Goal: Information Seeking & Learning: Learn about a topic

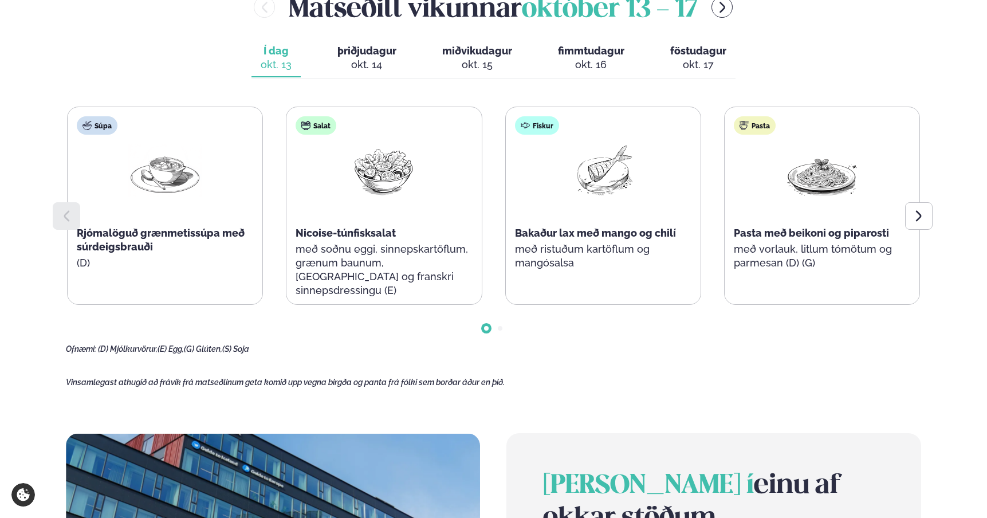
scroll to position [571, 0]
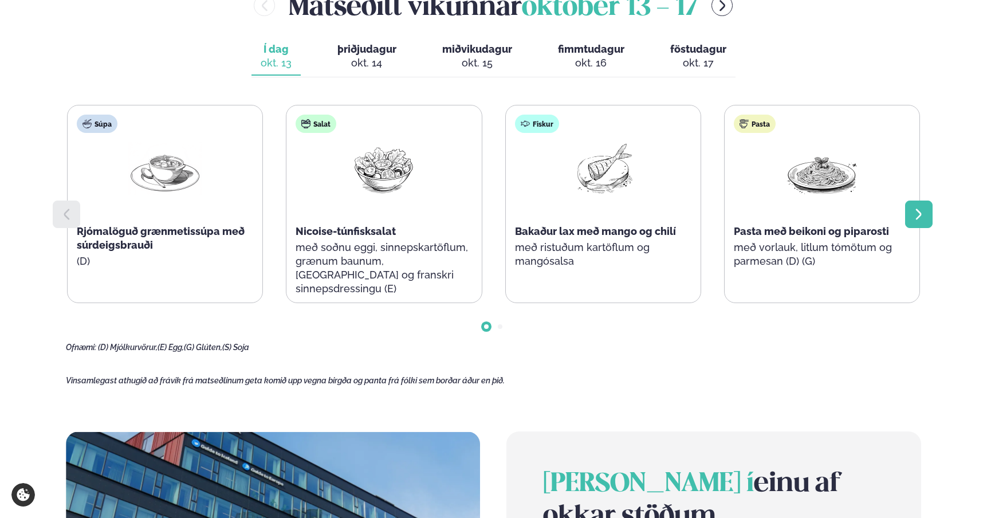
click at [917, 214] on icon at bounding box center [919, 214] width 14 height 14
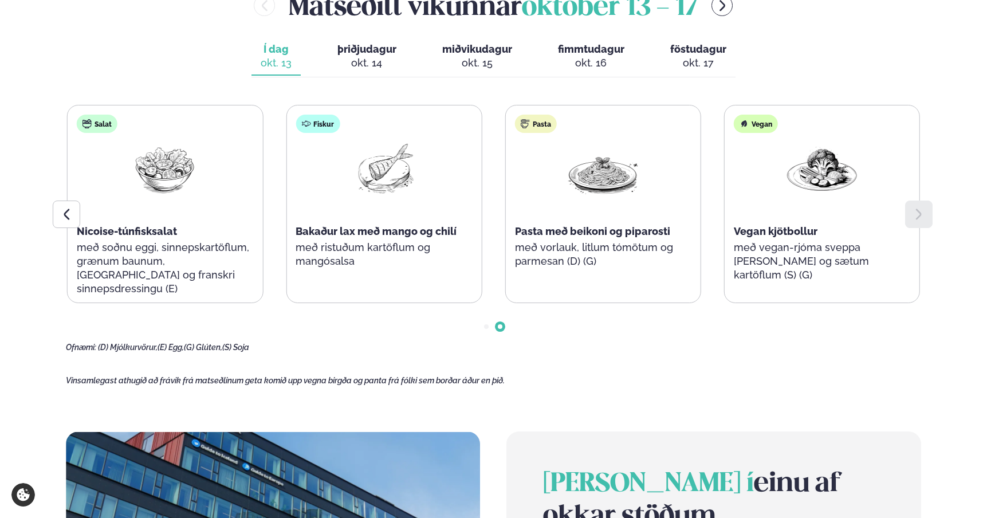
click at [917, 215] on icon at bounding box center [919, 214] width 14 height 14
click at [52, 196] on main "[PERSON_NAME] / Vikumatseðill Vikulegt matseðill okkar Komdu með á dagana þar s…" at bounding box center [493, 214] width 924 height 1571
click at [62, 203] on div at bounding box center [66, 213] width 27 height 27
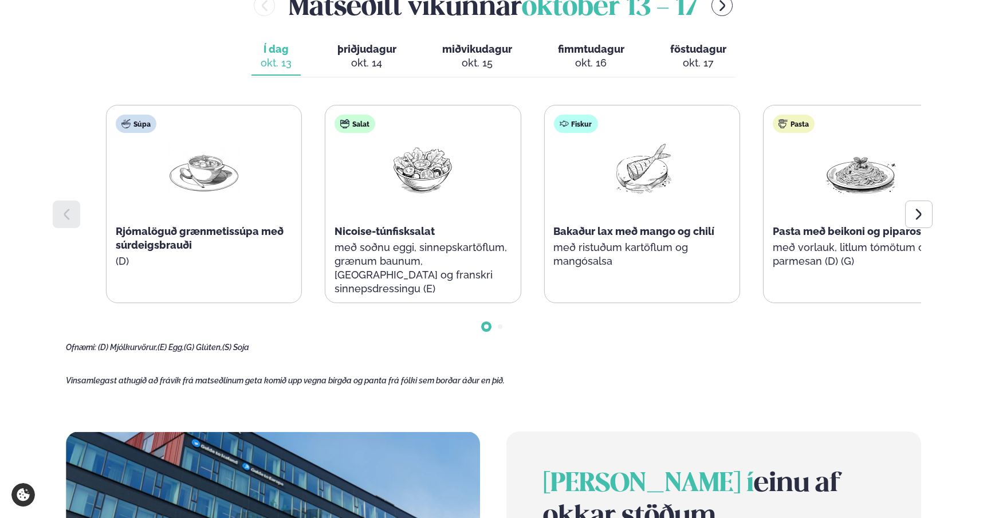
click at [410, 267] on p "með soðnu eggi, sinnepskartöflum, grænum baunum, [GEOGRAPHIC_DATA] og franskri …" at bounding box center [422, 267] width 176 height 55
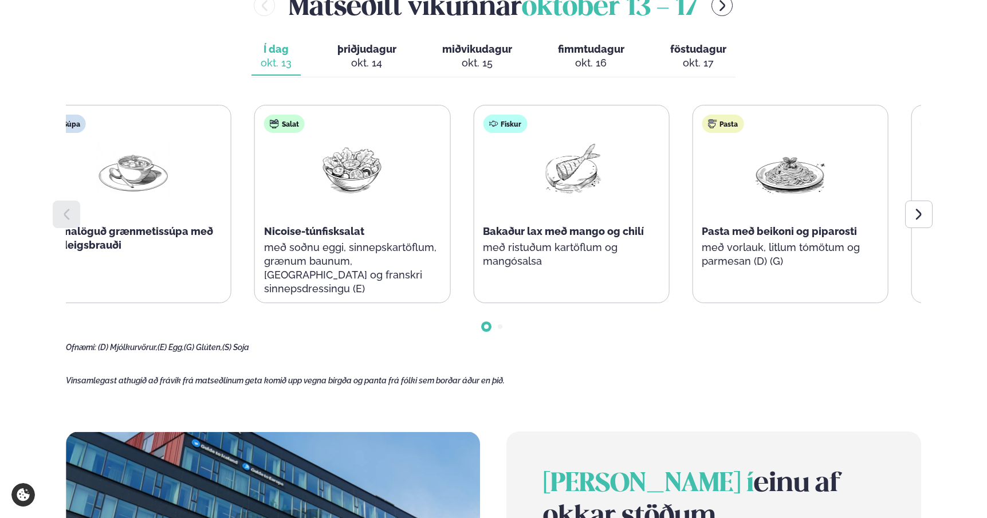
click at [364, 253] on p "með soðnu eggi, sinnepskartöflum, grænum baunum, [GEOGRAPHIC_DATA] og franskri …" at bounding box center [352, 267] width 176 height 55
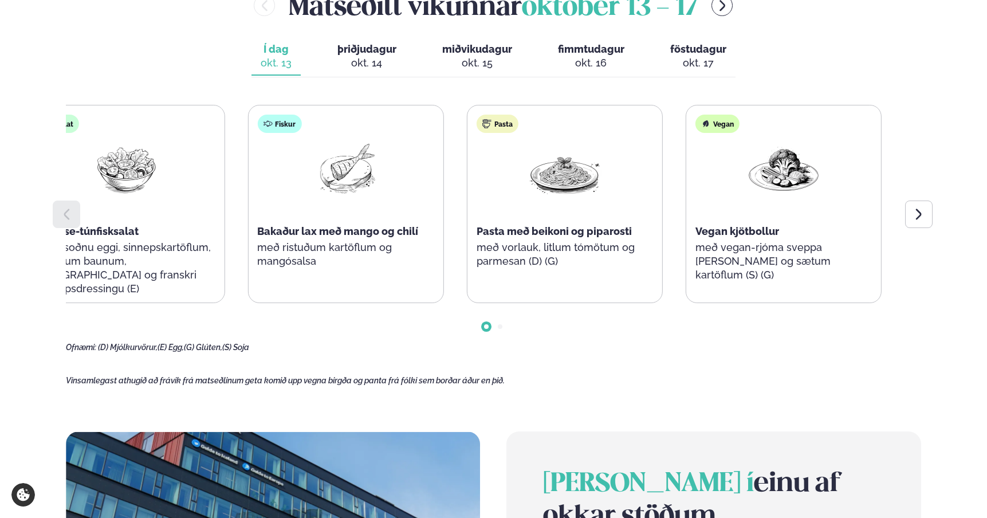
click at [307, 159] on div "Fiskur Bakaður lax með mango og chilí með ristuðum kartöflum og mangósalsa" at bounding box center [345, 196] width 195 height 183
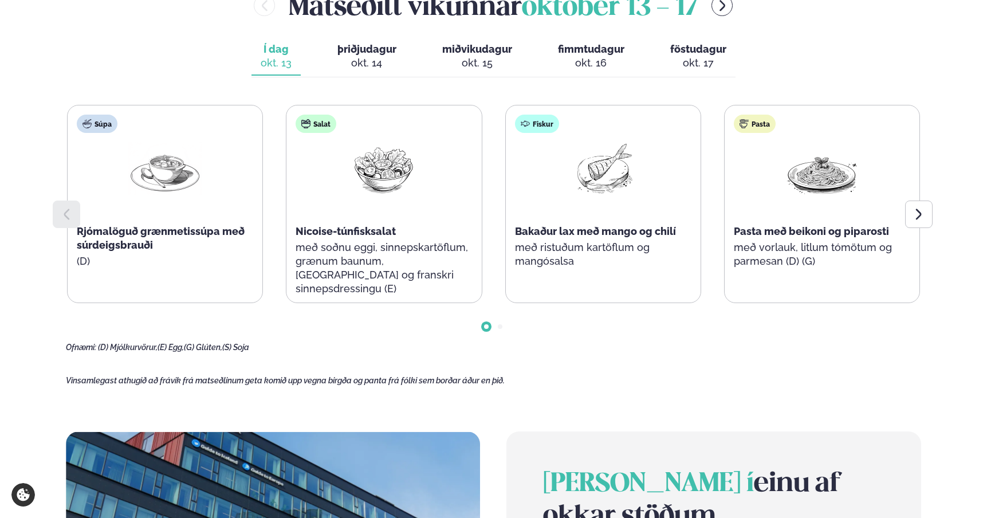
click at [147, 49] on div "[PERSON_NAME] [DATE] - [DATE] Í dag Í d. [DATE] þriðjudagur þri. [DATE] miðviku…" at bounding box center [493, 169] width 855 height 365
click at [494, 171] on div "Súpa Rjómalöguð grænmetissúpa með súrdeigsbrauði (D) Salat Nicoise-túnfisksalat…" at bounding box center [493, 204] width 853 height 198
